Goal: Check status

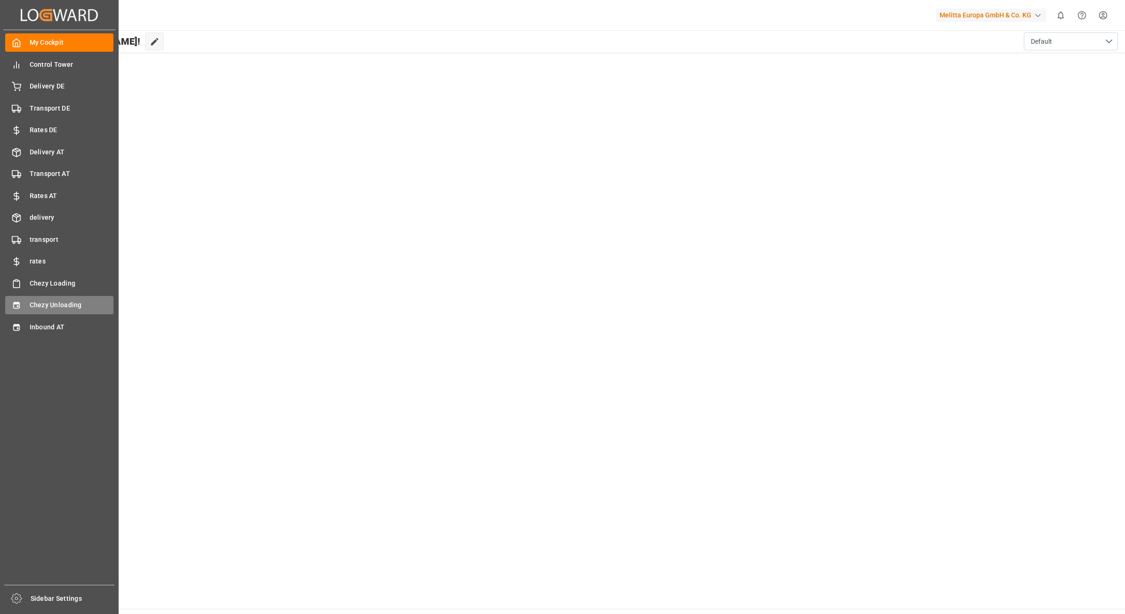
click at [40, 302] on span "Chezy Unloading" at bounding box center [72, 305] width 84 height 10
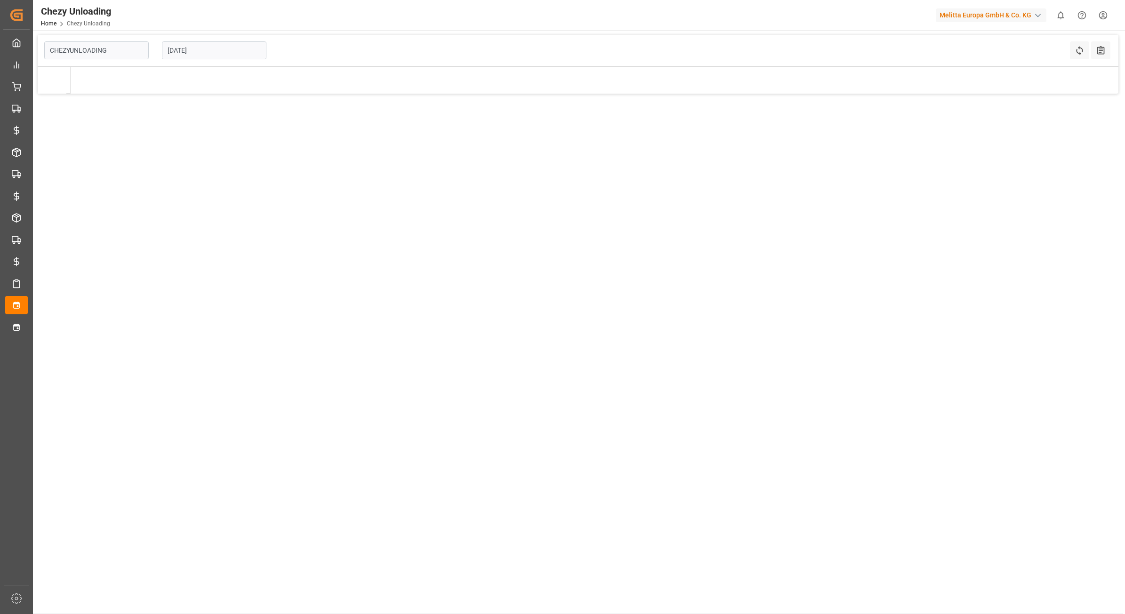
type input "Chezy Unloading"
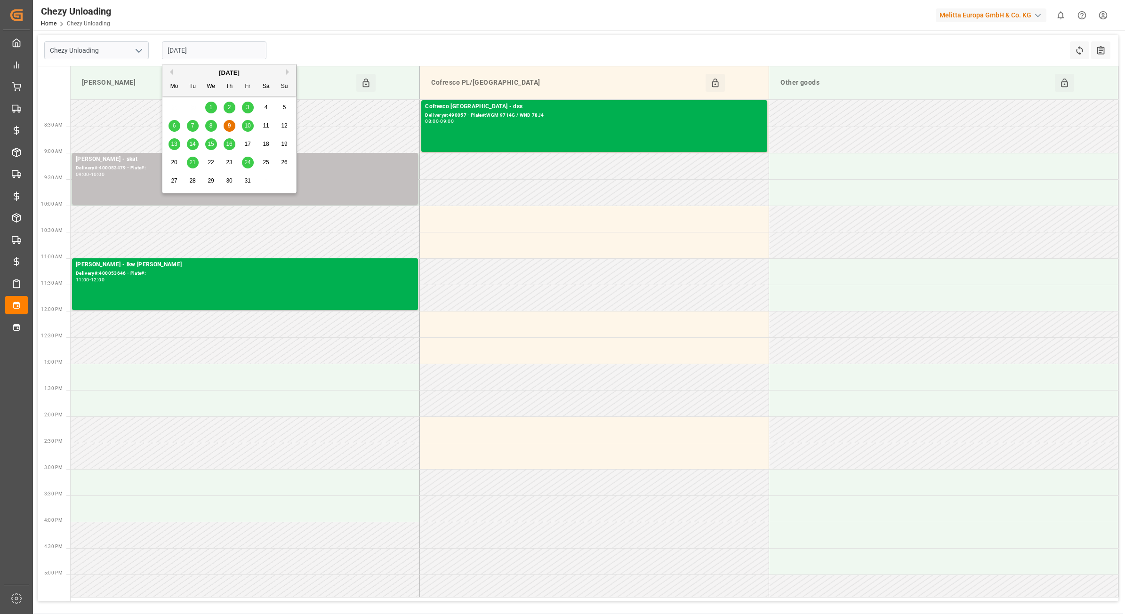
click at [208, 54] on input "[DATE]" at bounding box center [214, 50] width 104 height 18
click at [248, 125] on div "6 7 8 9 10 11 12" at bounding box center [229, 126] width 128 height 18
click at [248, 125] on span "10" at bounding box center [247, 125] width 6 height 7
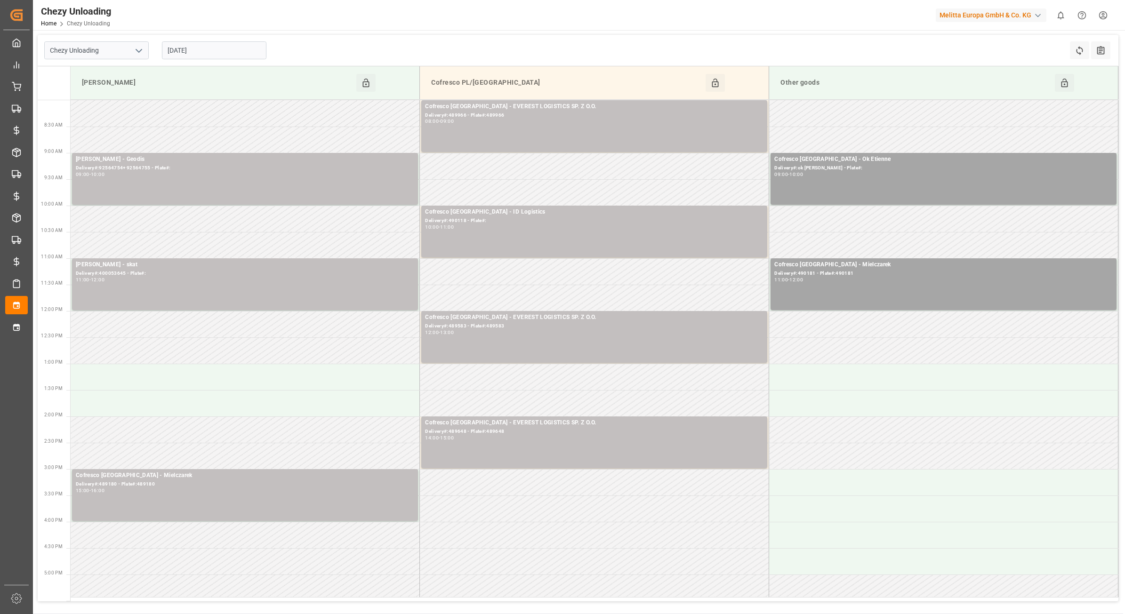
click at [236, 52] on input "[DATE]" at bounding box center [214, 50] width 104 height 18
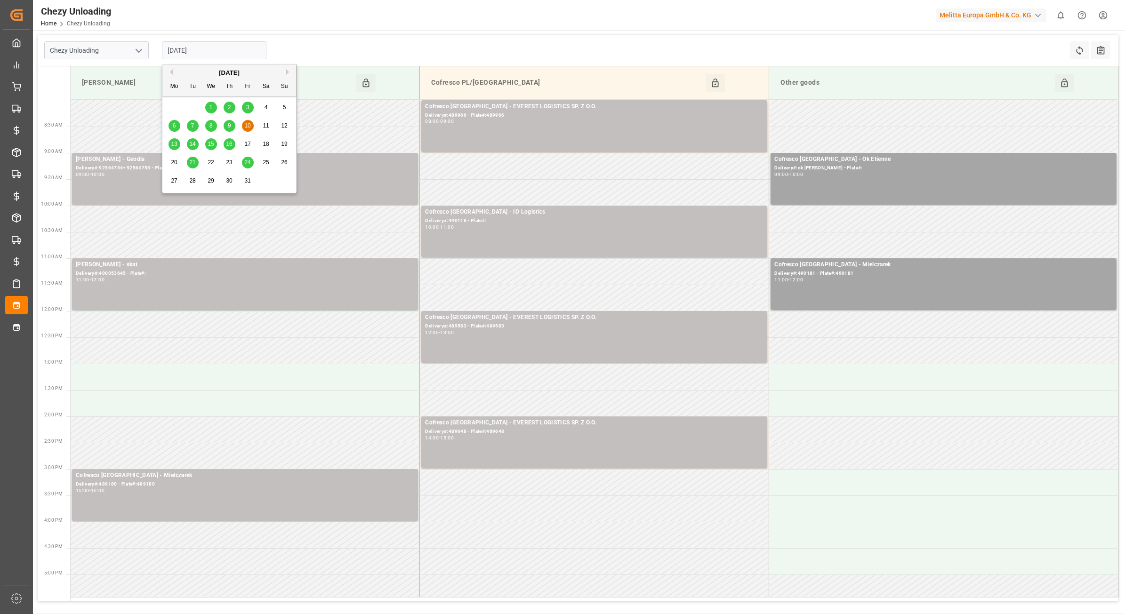
click at [171, 128] on div "6" at bounding box center [174, 125] width 12 height 11
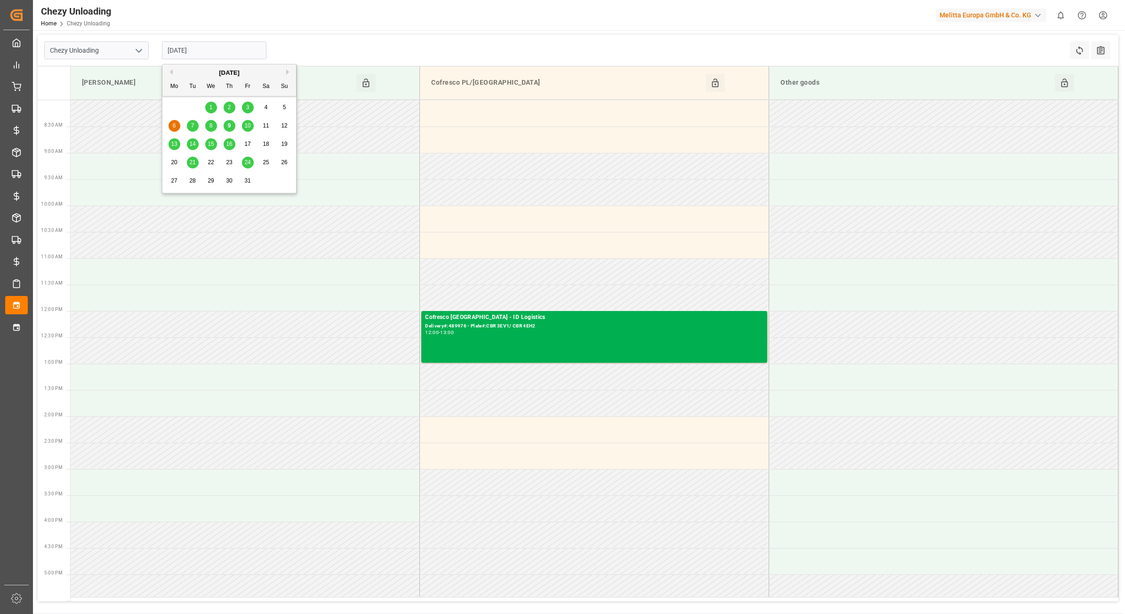
drag, startPoint x: 180, startPoint y: 45, endPoint x: 184, endPoint y: 52, distance: 8.0
click at [181, 45] on input "[DATE]" at bounding box center [214, 50] width 104 height 18
click at [192, 123] on span "7" at bounding box center [192, 125] width 3 height 7
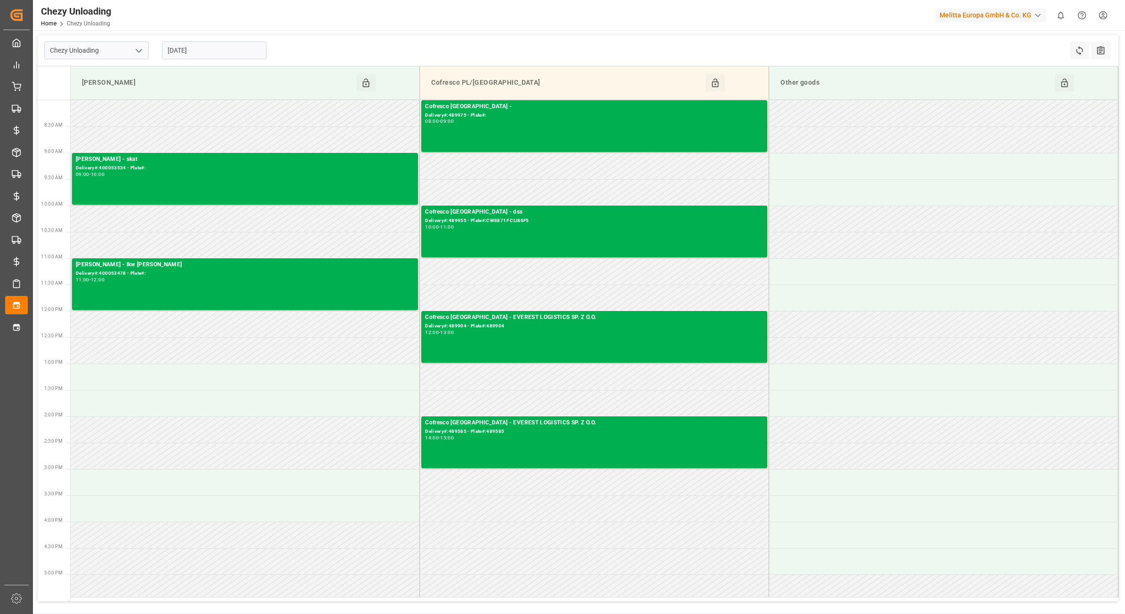
click at [248, 46] on input "[DATE]" at bounding box center [214, 50] width 104 height 18
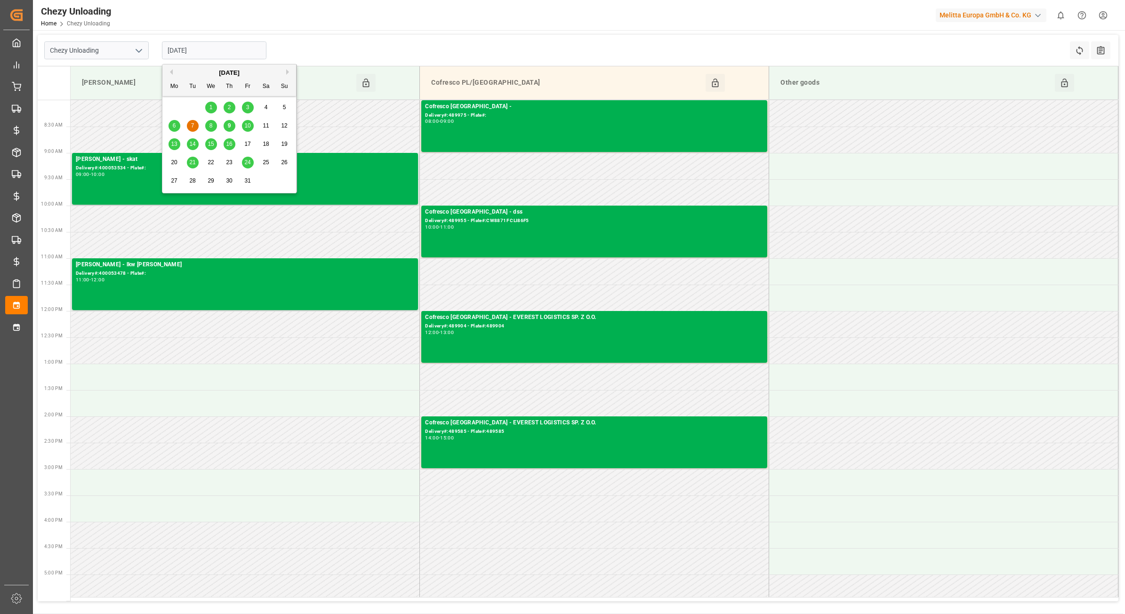
click at [209, 125] on span "8" at bounding box center [210, 125] width 3 height 7
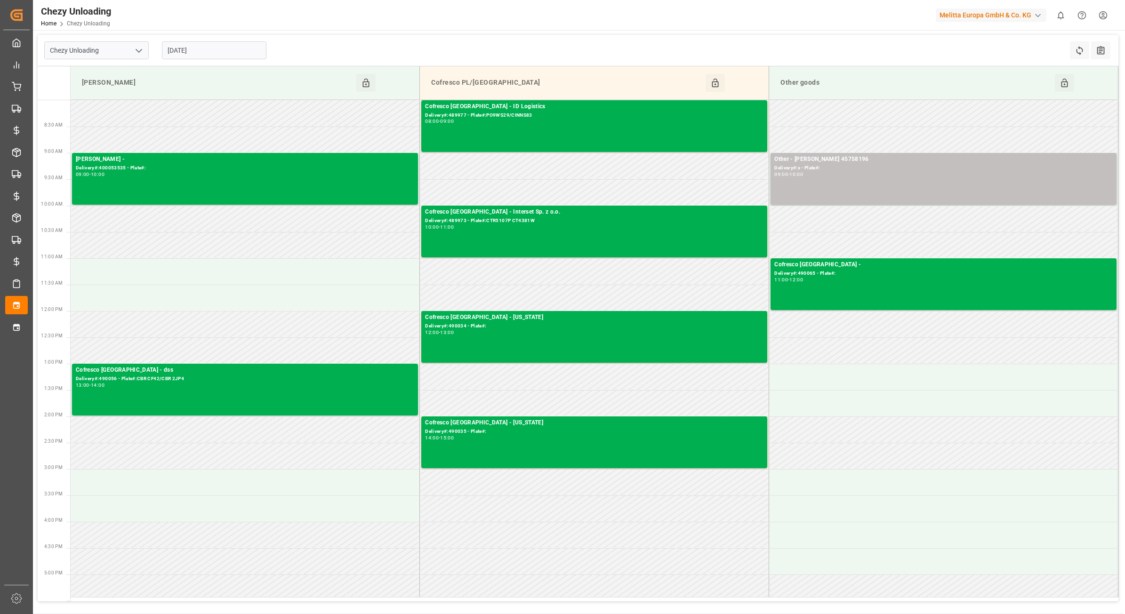
click at [225, 44] on input "[DATE]" at bounding box center [214, 50] width 104 height 18
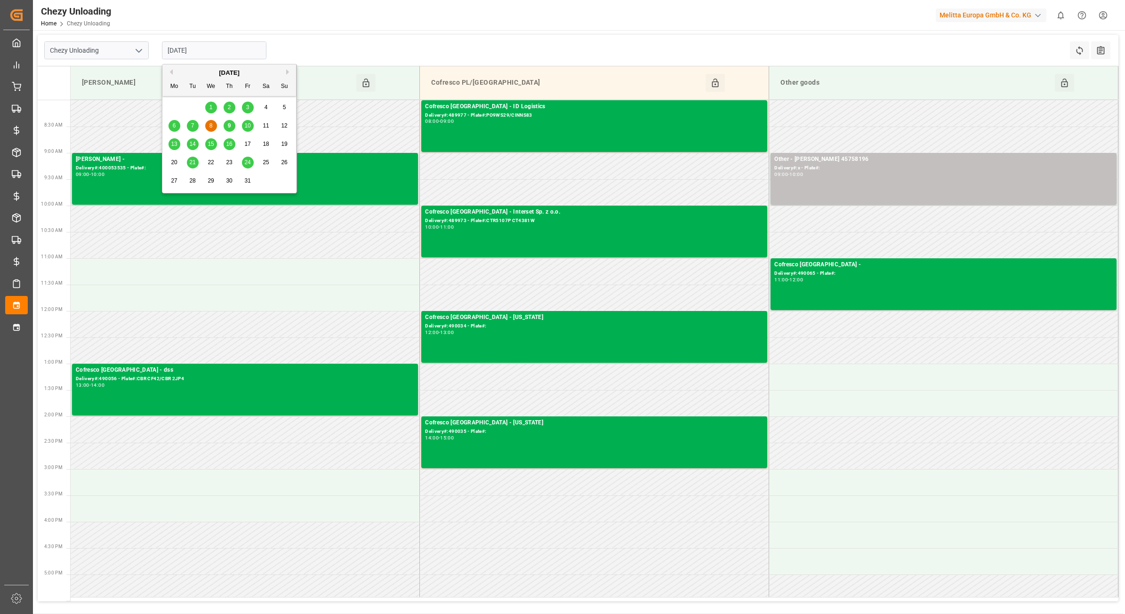
click at [229, 125] on span "9" at bounding box center [229, 125] width 3 height 7
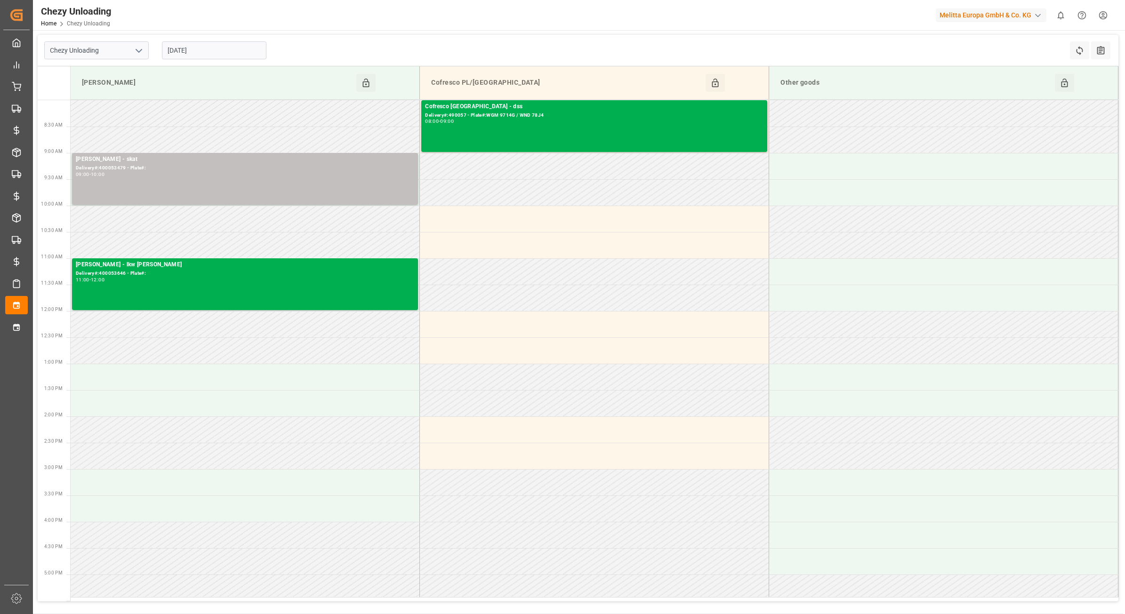
click at [235, 49] on input "[DATE]" at bounding box center [214, 50] width 104 height 18
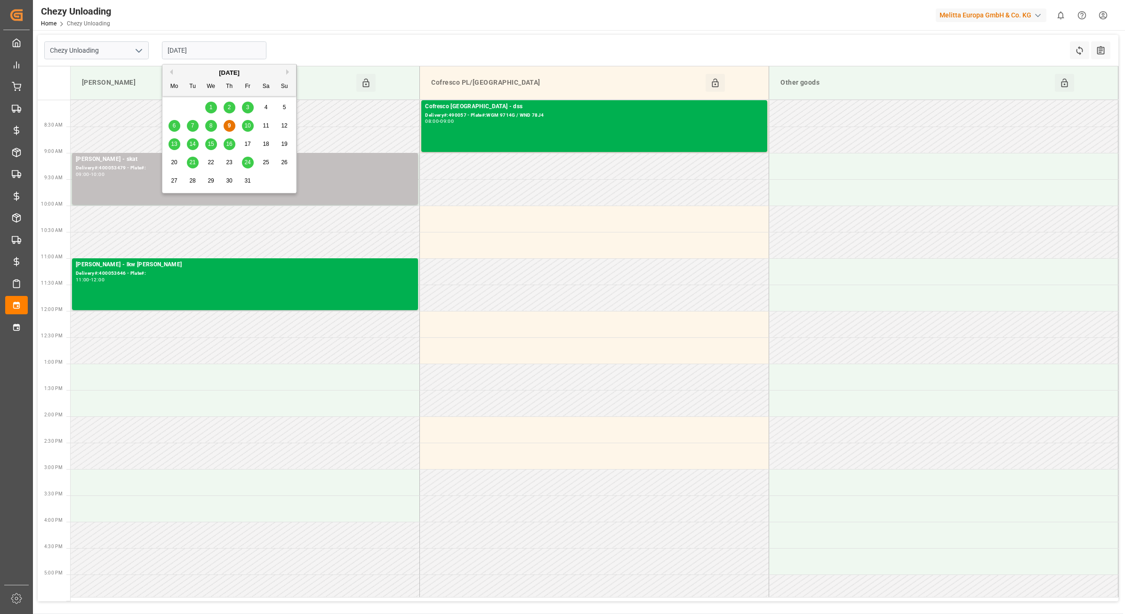
click at [247, 125] on span "10" at bounding box center [247, 125] width 6 height 7
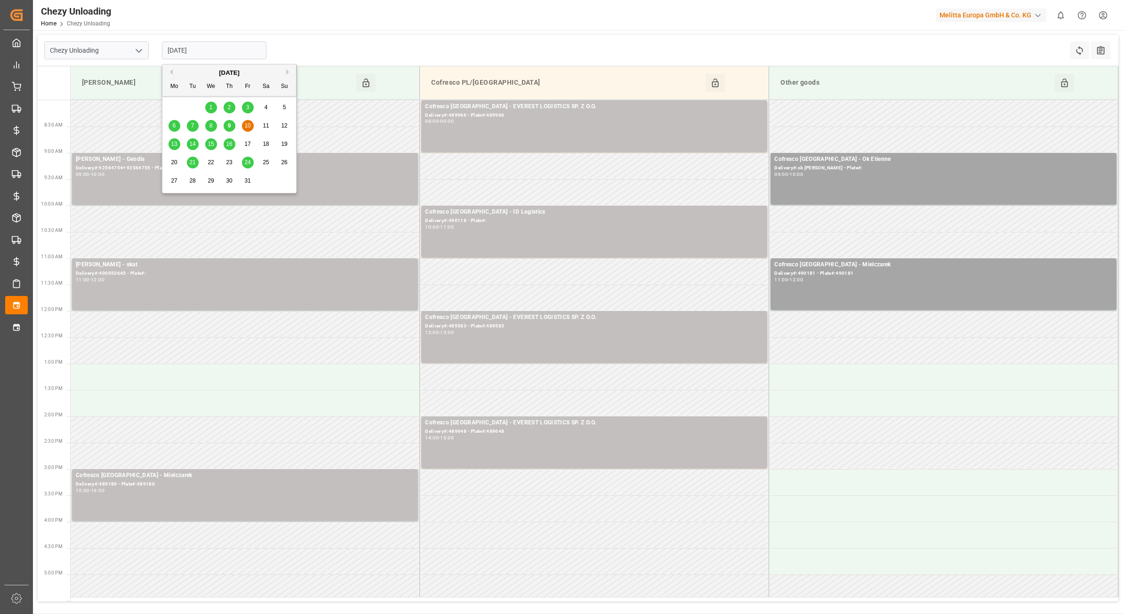
click at [222, 43] on input "[DATE]" at bounding box center [214, 50] width 104 height 18
click at [171, 147] on span "13" at bounding box center [174, 144] width 6 height 7
type input "[DATE]"
